Goal: Navigation & Orientation: Understand site structure

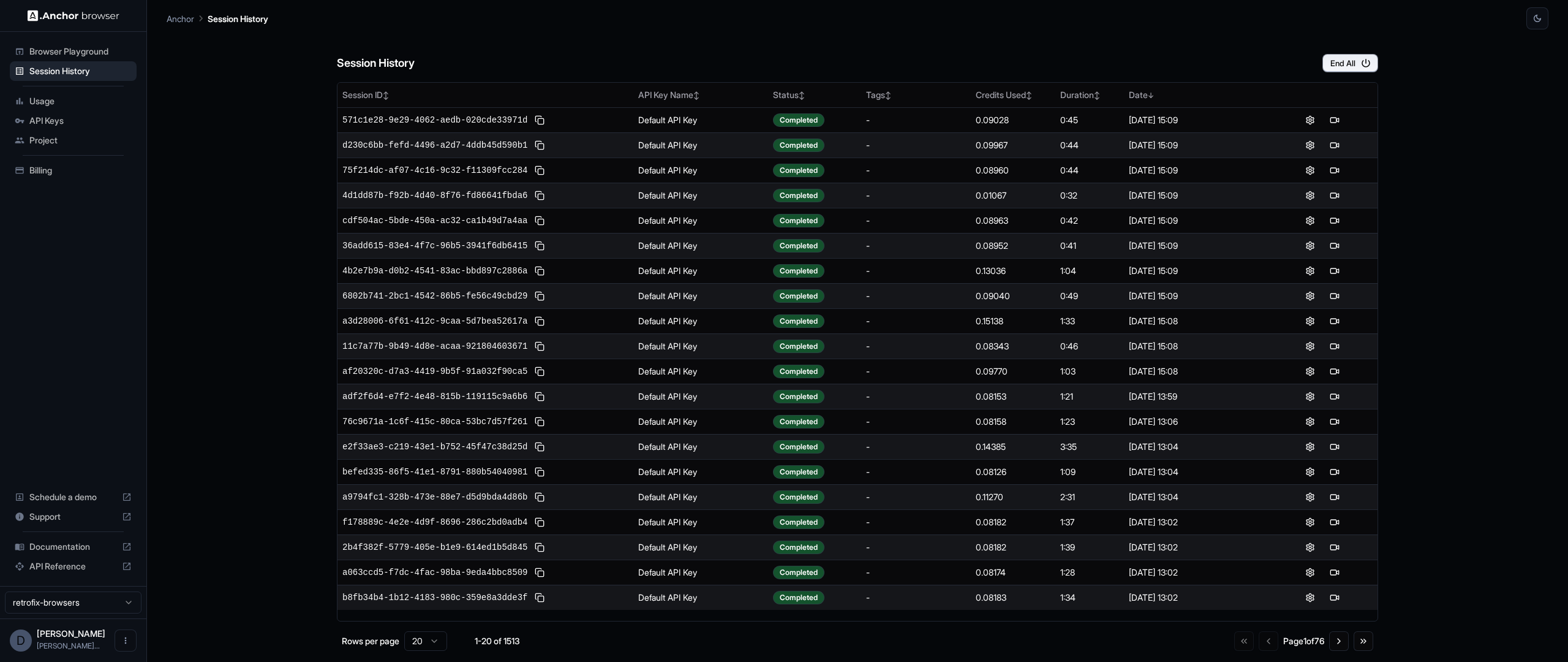
click at [70, 102] on span "Usage" at bounding box center [80, 101] width 102 height 12
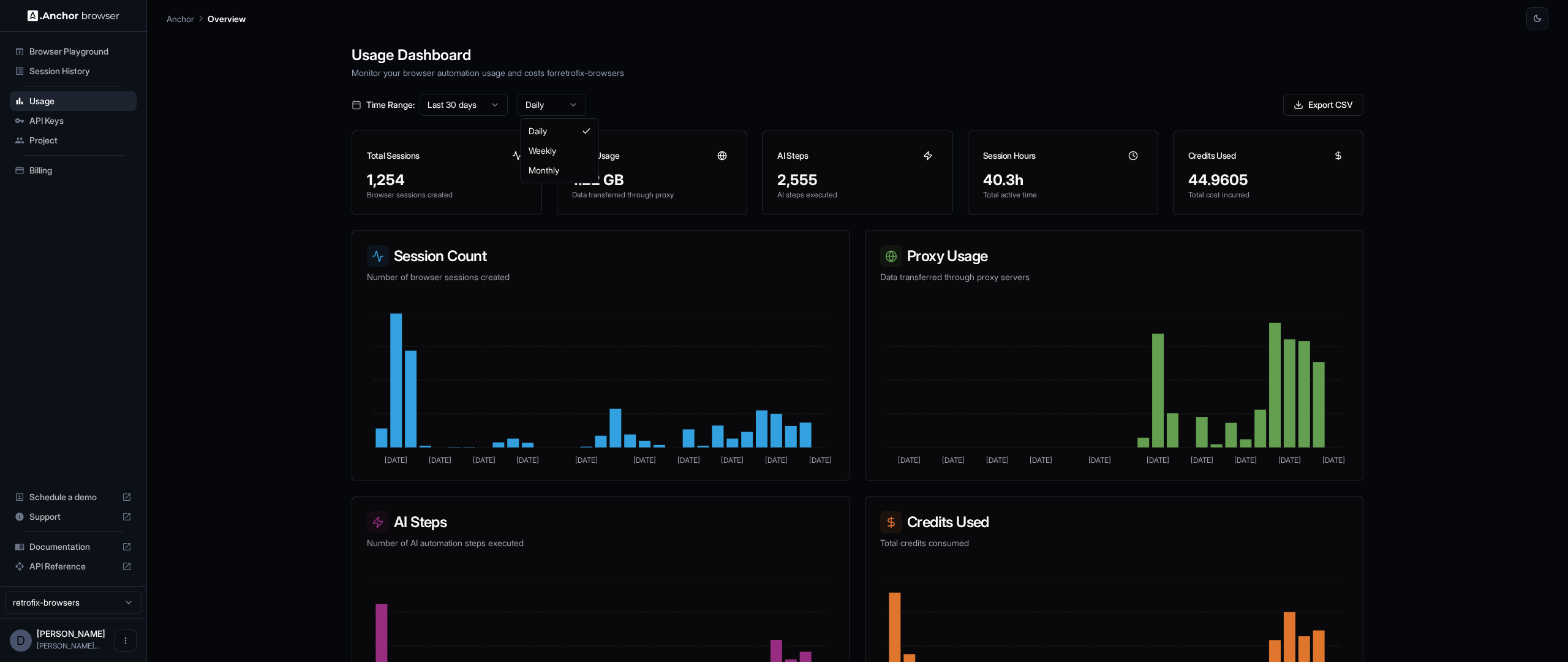
click at [532, 108] on html "Browser Playground Session History Usage API Keys Project Billing Schedule a de…" at bounding box center [784, 331] width 1568 height 662
click at [485, 106] on html "Browser Playground Session History Usage API Keys Project Billing Schedule a de…" at bounding box center [784, 331] width 1568 height 662
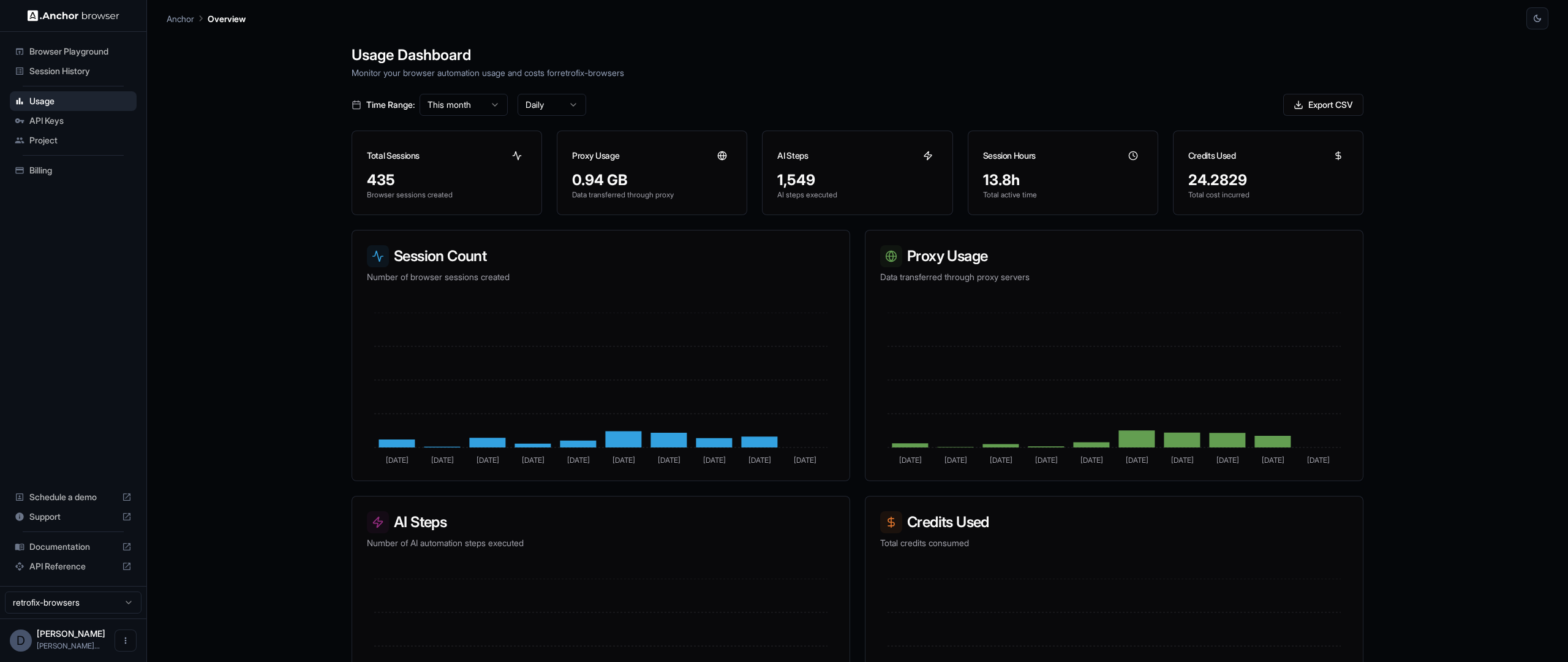
click at [482, 101] on html "Browser Playground Session History Usage API Keys Project Billing Schedule a de…" at bounding box center [784, 331] width 1568 height 662
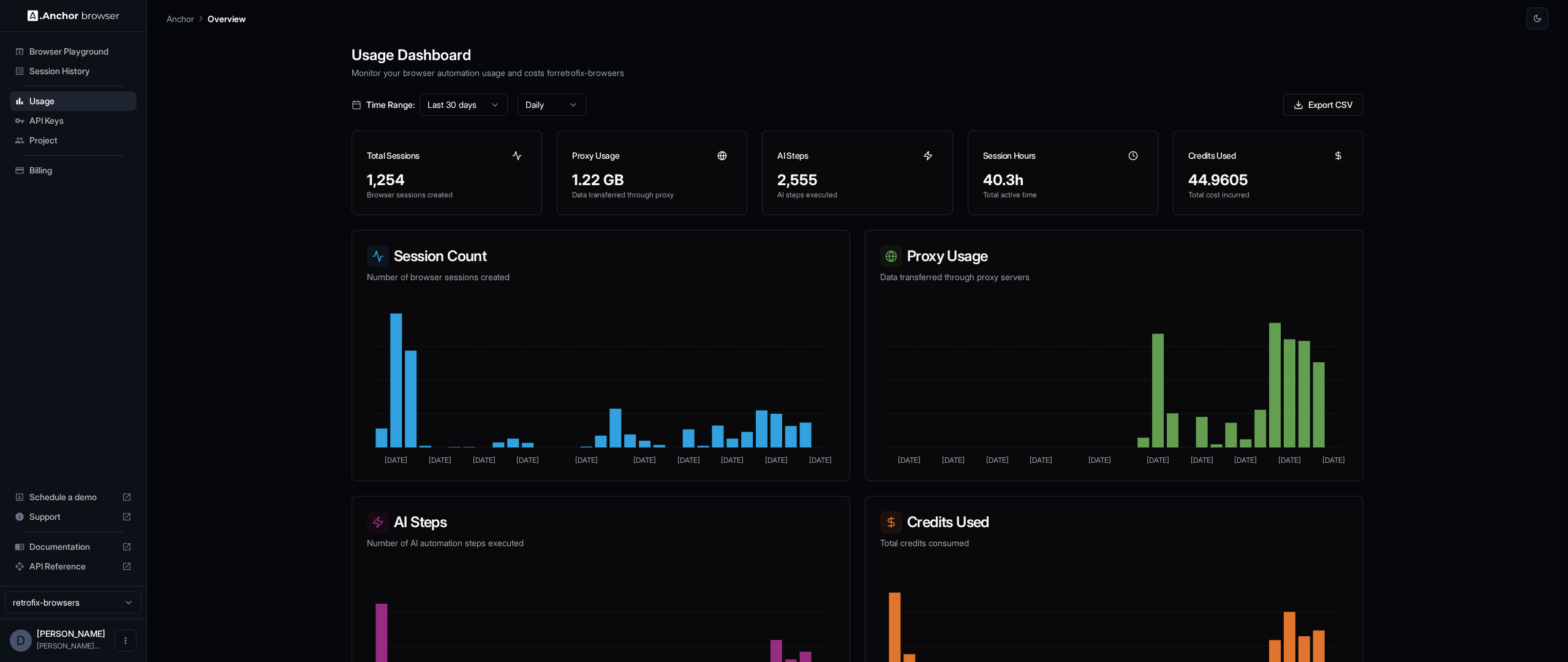
click at [316, 285] on div "Usage Dashboard Monitor your browser automation usage and costs for retrofix-br…" at bounding box center [857, 360] width 1382 height 662
click at [71, 123] on span "API Keys" at bounding box center [80, 120] width 102 height 12
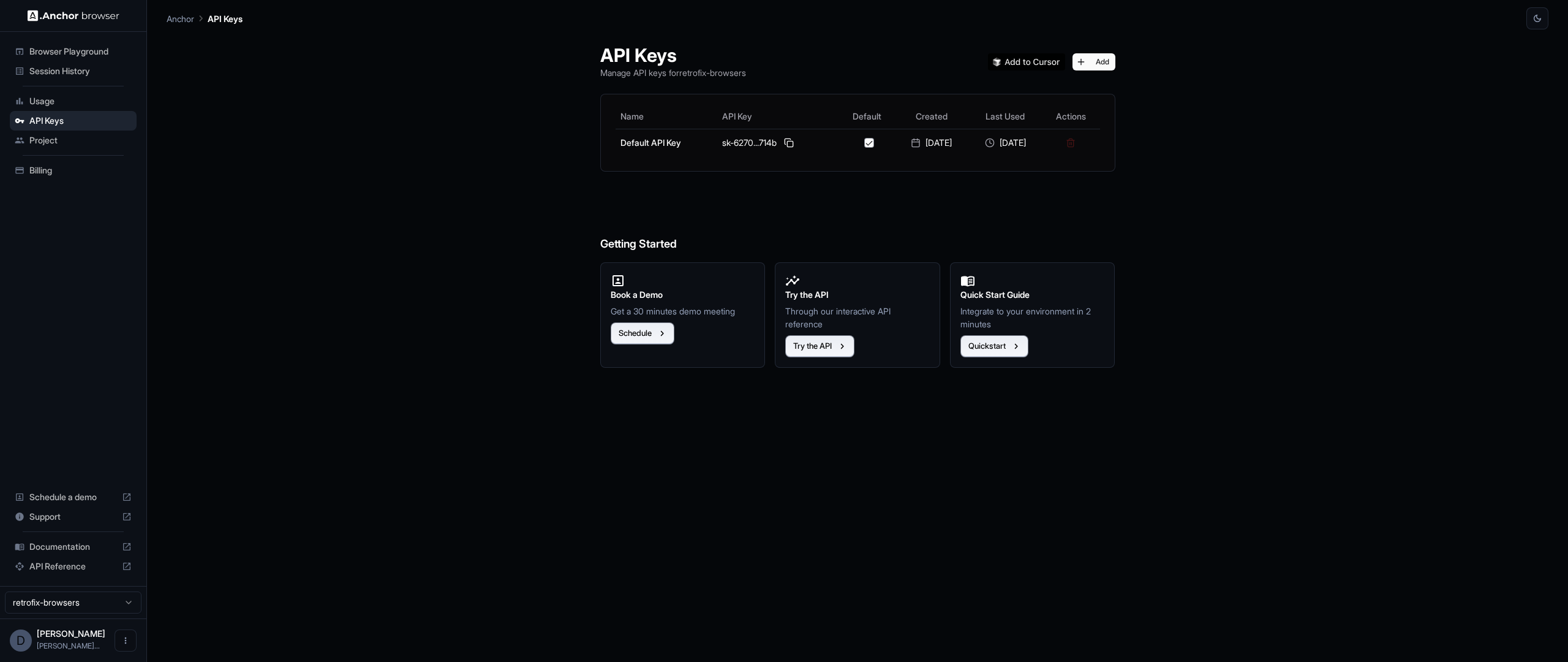
click at [71, 137] on span "Project" at bounding box center [80, 140] width 102 height 12
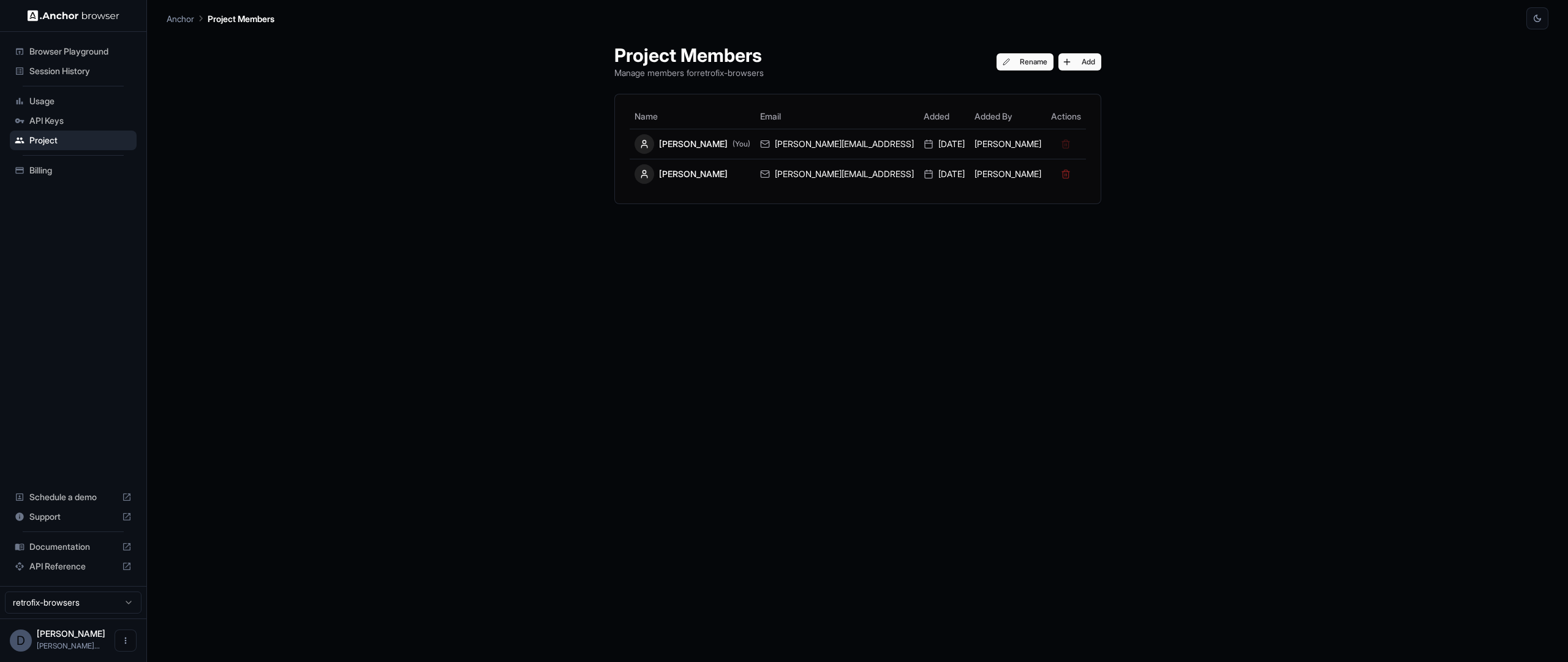
click at [70, 48] on span "Browser Playground" at bounding box center [80, 52] width 102 height 12
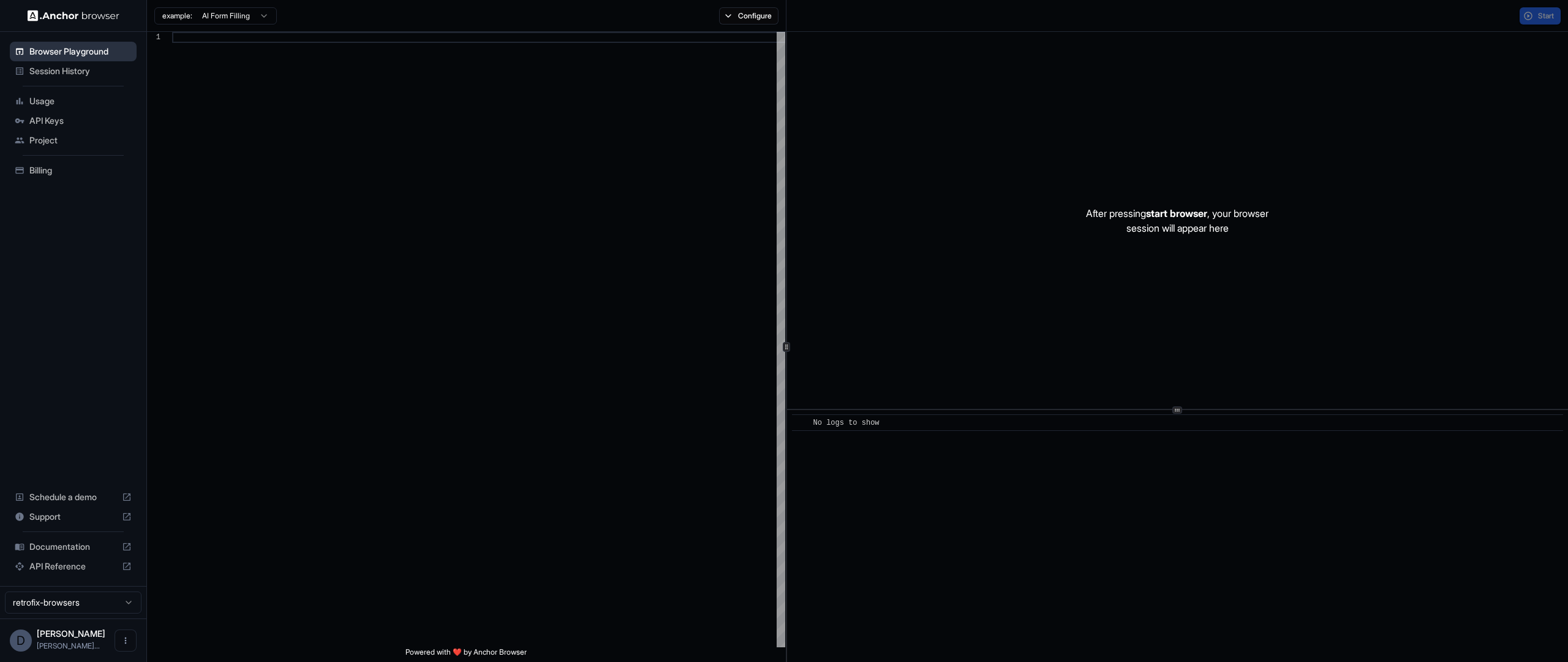
scroll to position [110, 0]
